Goal: Task Accomplishment & Management: Use online tool/utility

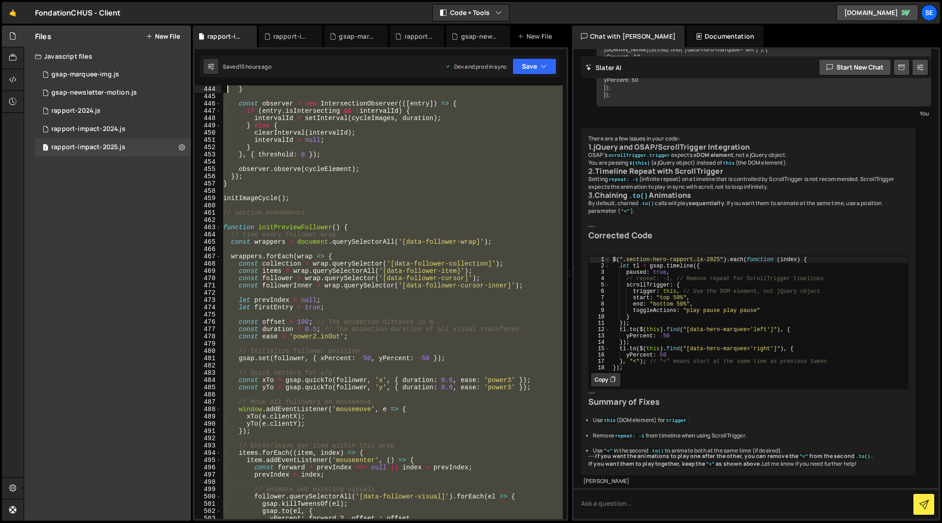
scroll to position [3215, 0]
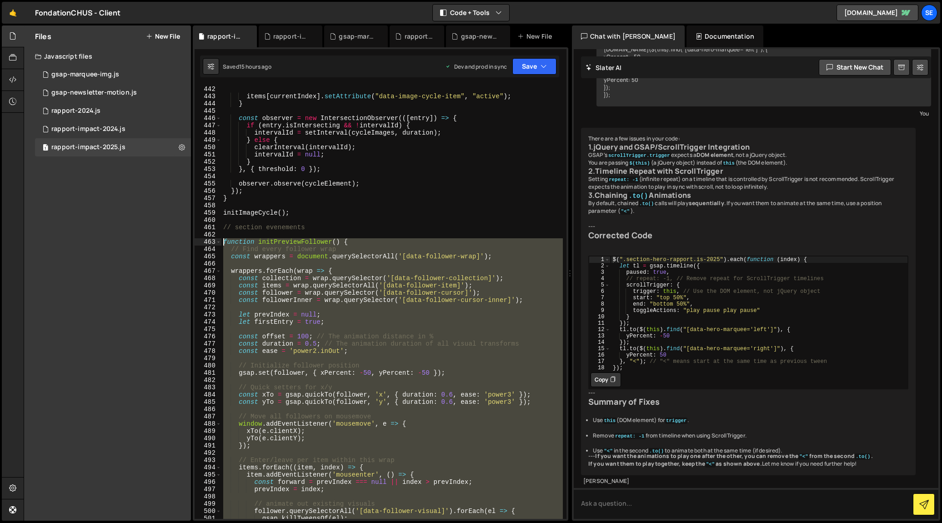
drag, startPoint x: 321, startPoint y: 486, endPoint x: 223, endPoint y: 242, distance: 263.1
click at [223, 242] on div "items [ currentIndex ] . setAttribute ( "data-image-cycle-item" , "active" ) ; …" at bounding box center [391, 309] width 341 height 448
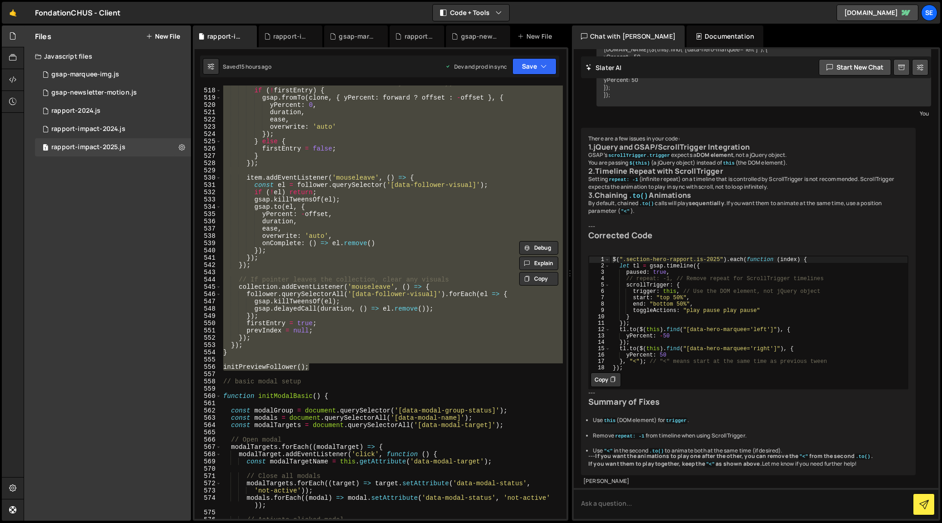
scroll to position [3767, 0]
click at [232, 354] on div "// animate it in (unless it's the very first entry) if ( ! firstEntry ) { gsap …" at bounding box center [391, 301] width 341 height 433
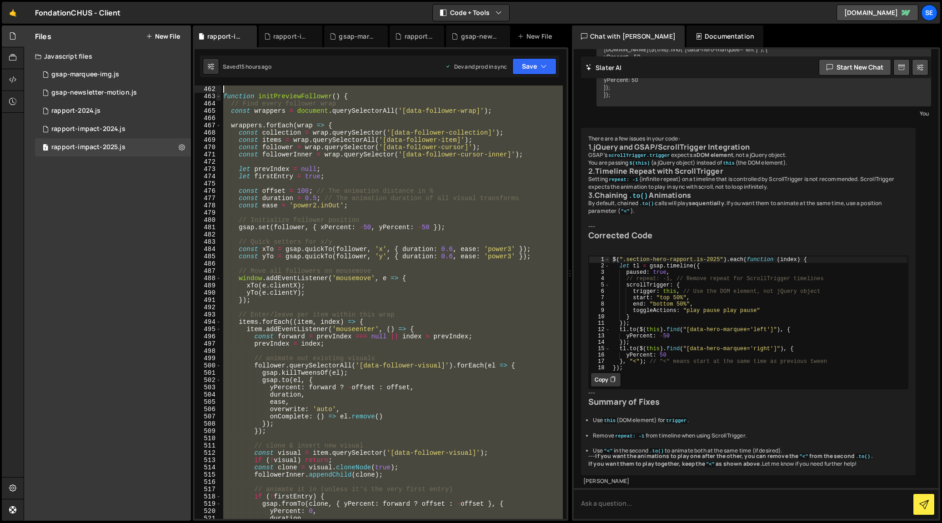
scroll to position [3346, 0]
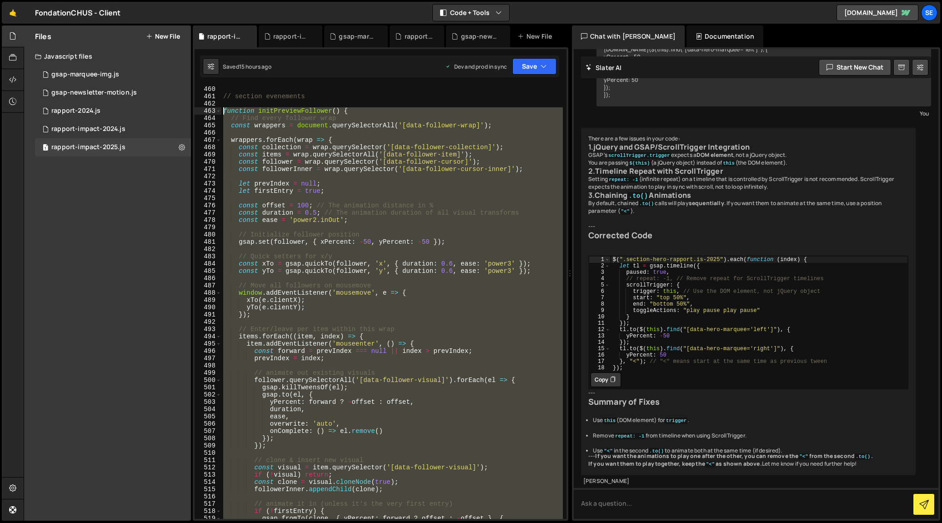
drag, startPoint x: 237, startPoint y: 355, endPoint x: 222, endPoint y: 115, distance: 240.5
click at [222, 113] on div "// section evenements function initPreviewFollower ( ) { // Find every follower…" at bounding box center [391, 309] width 341 height 448
type textarea "function initPreviewFollower() { // Find every follower wrap"
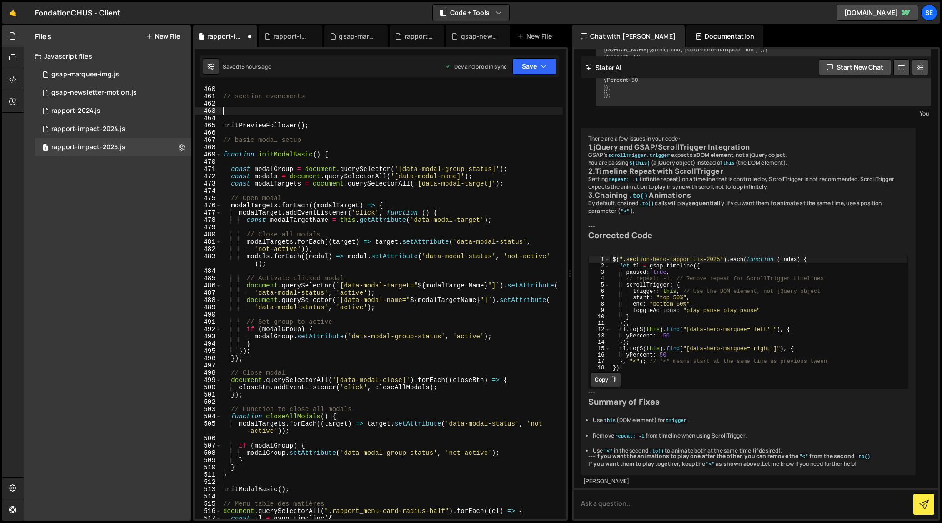
paste textarea "}"
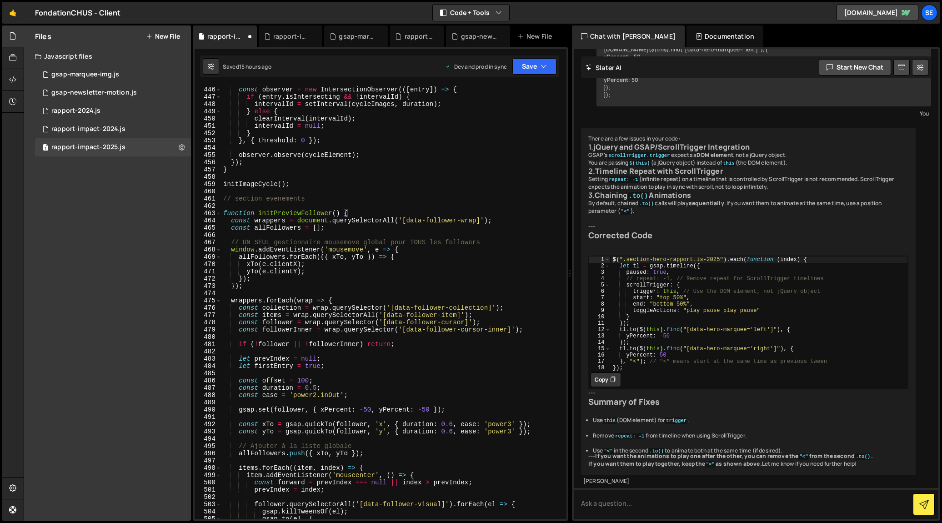
scroll to position [3240, 0]
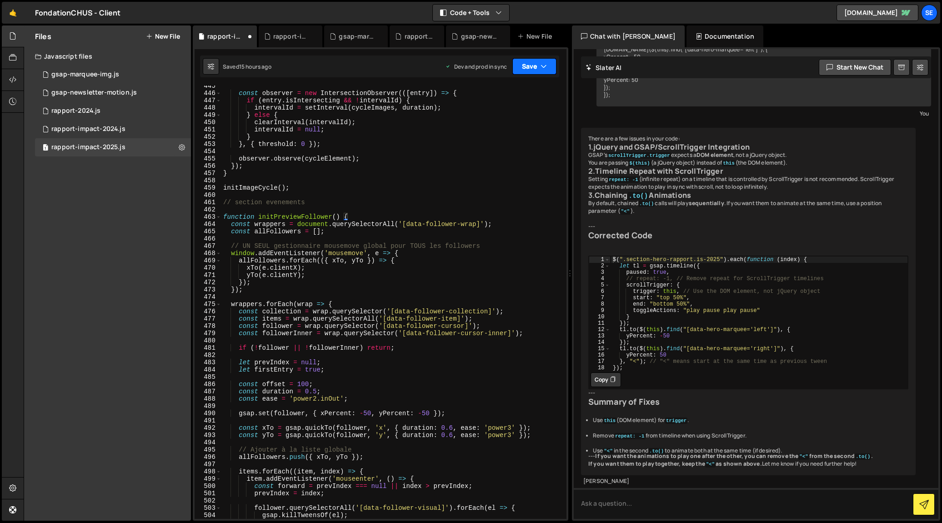
click at [537, 65] on button "Save" at bounding box center [534, 66] width 44 height 16
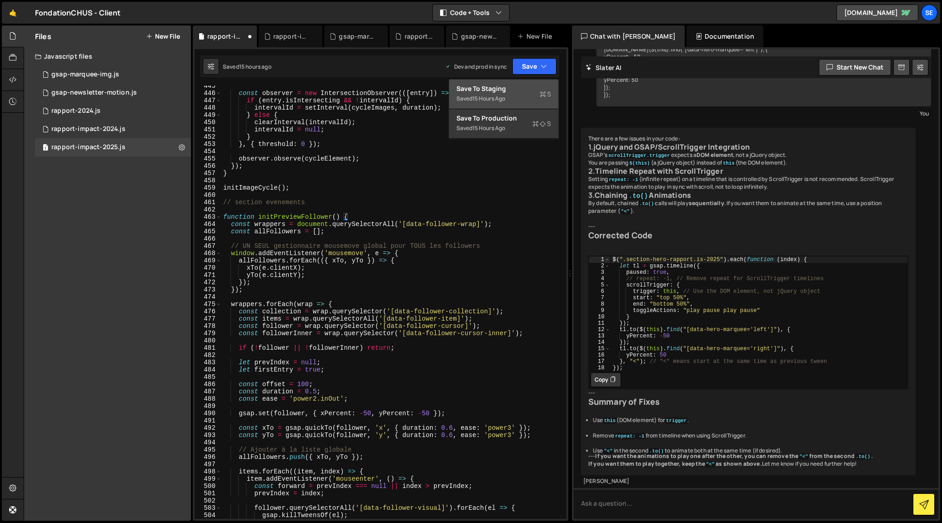
click at [487, 92] on button "Save to Staging S Saved 15 hours ago" at bounding box center [503, 95] width 109 height 30
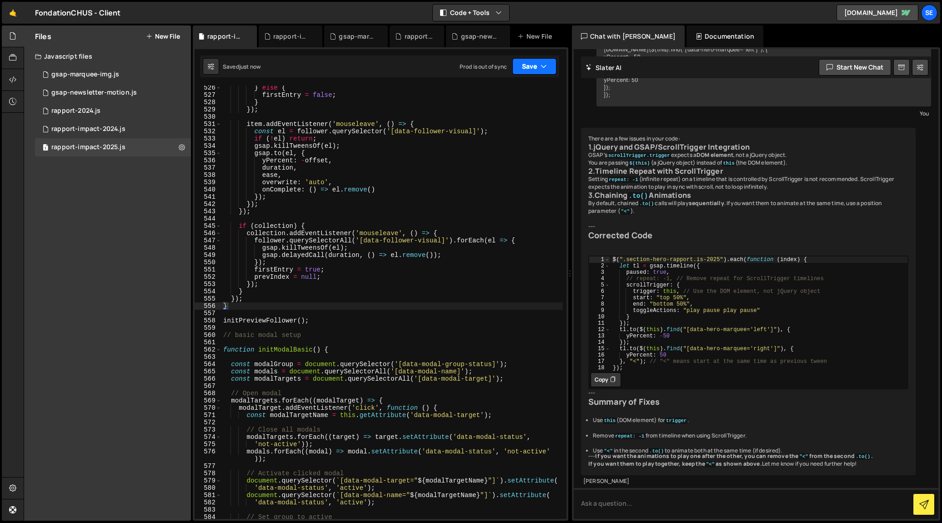
click at [537, 66] on button "Save" at bounding box center [534, 66] width 44 height 16
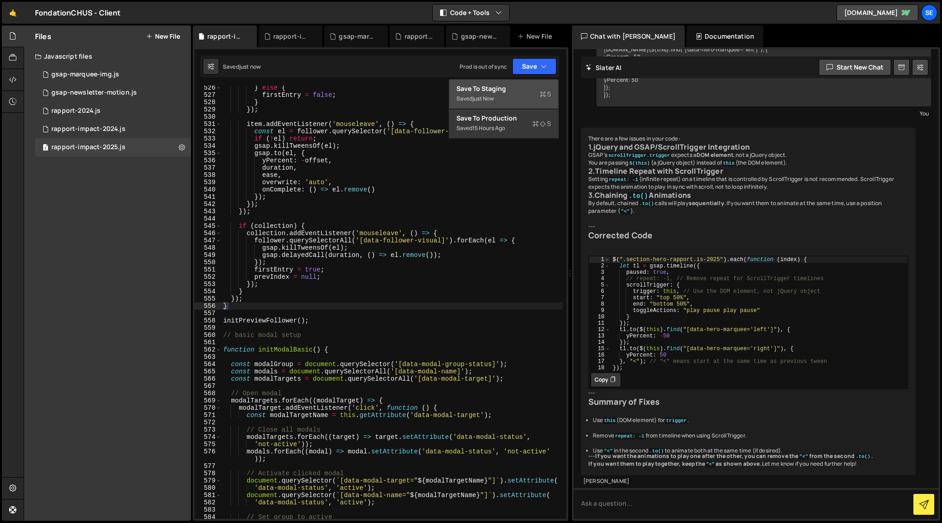
click at [504, 90] on div "Save to Staging S" at bounding box center [503, 88] width 95 height 9
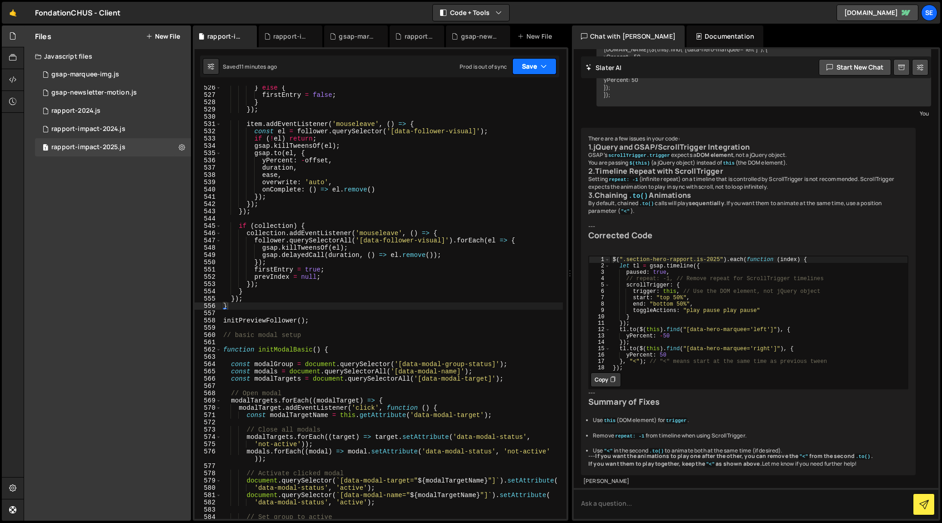
click at [536, 67] on button "Save" at bounding box center [534, 66] width 44 height 16
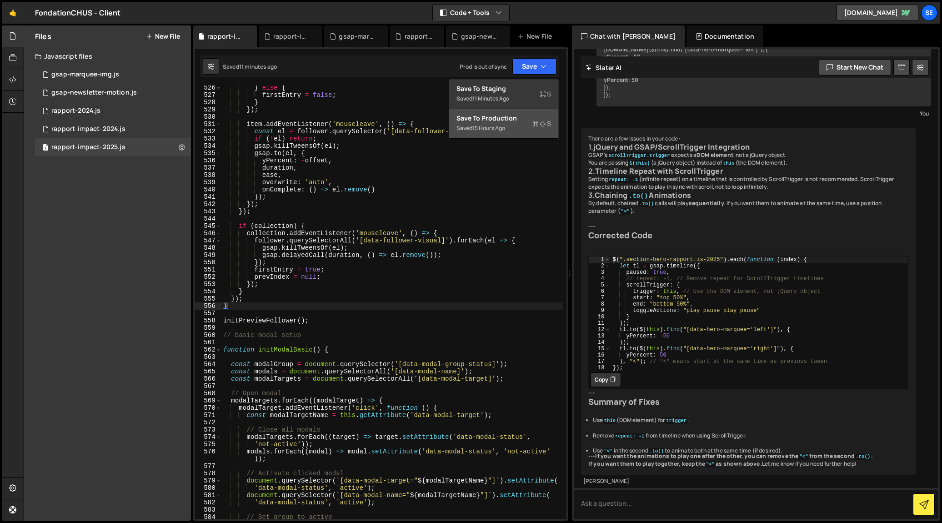
click at [530, 121] on div "Save to Production S" at bounding box center [503, 118] width 95 height 9
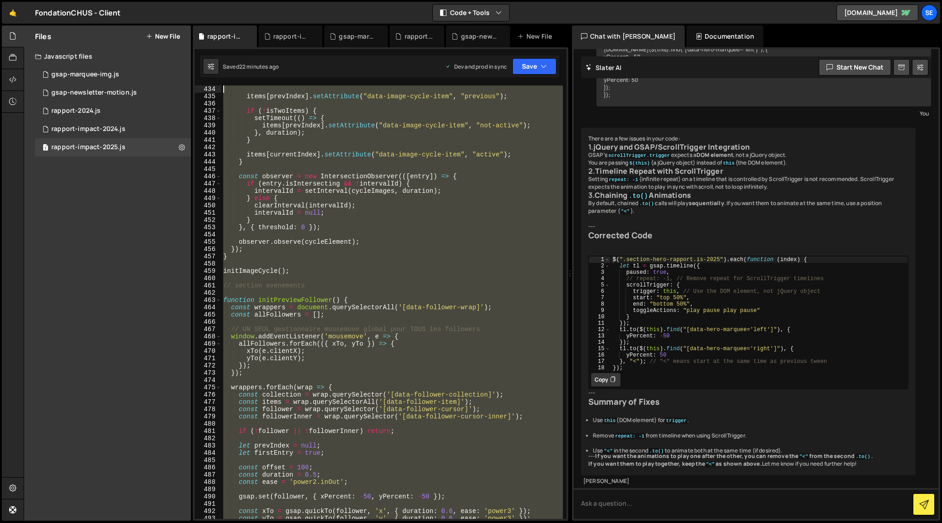
scroll to position [3150, 0]
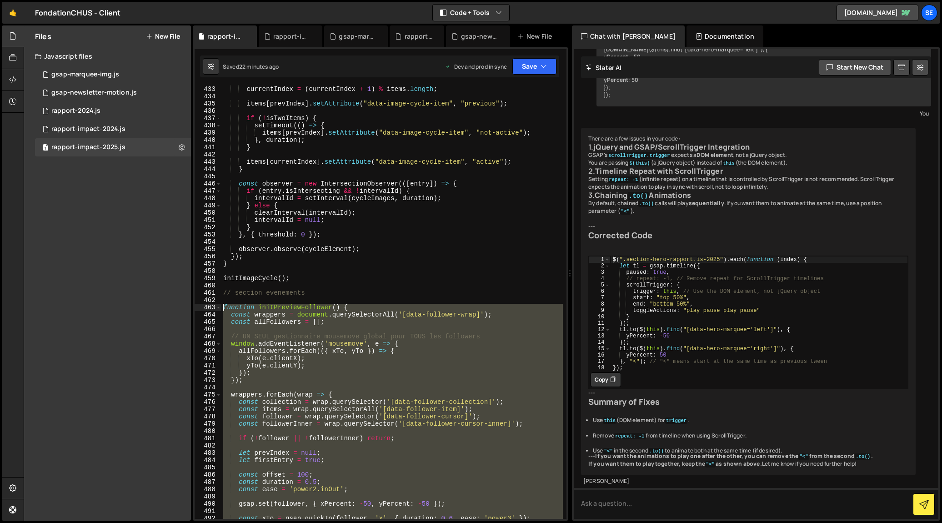
drag, startPoint x: 241, startPoint y: 306, endPoint x: 221, endPoint y: 309, distance: 19.7
click at [221, 309] on div "currentIndex = ( currentIndex + 1 ) % items . length ; items [ prevIndex ] . se…" at bounding box center [391, 309] width 341 height 448
type textarea "function initPreviewFollower() { const wrappers = document.querySelectorAll('[d…"
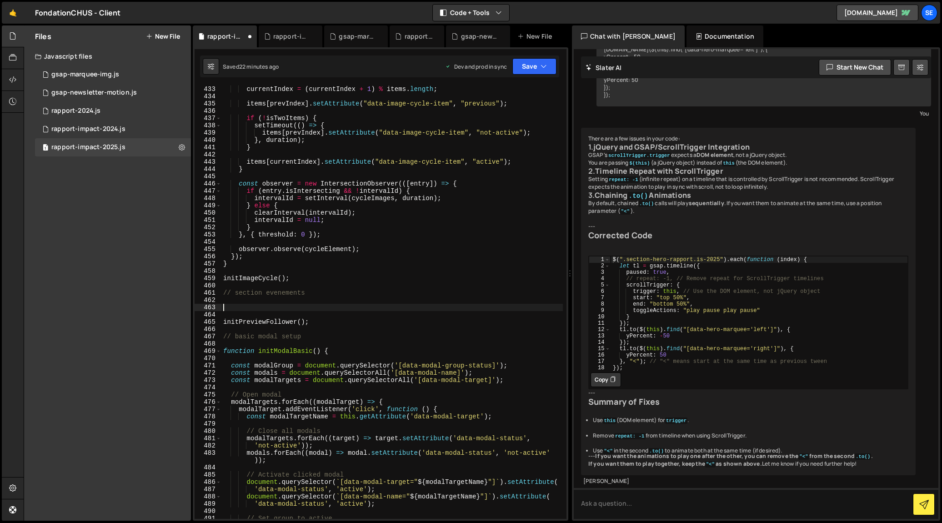
paste textarea "}"
type textarea "}"
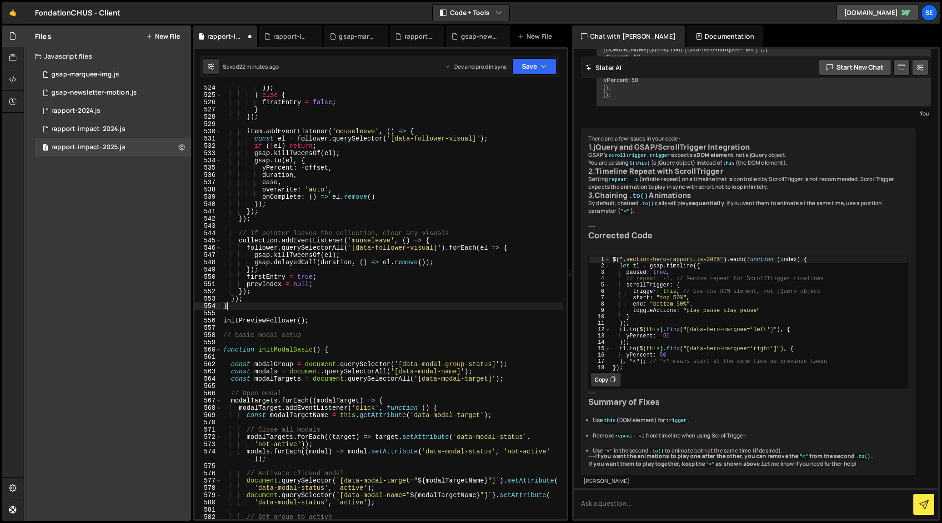
scroll to position [3813, 0]
